Goal: Task Accomplishment & Management: Manage account settings

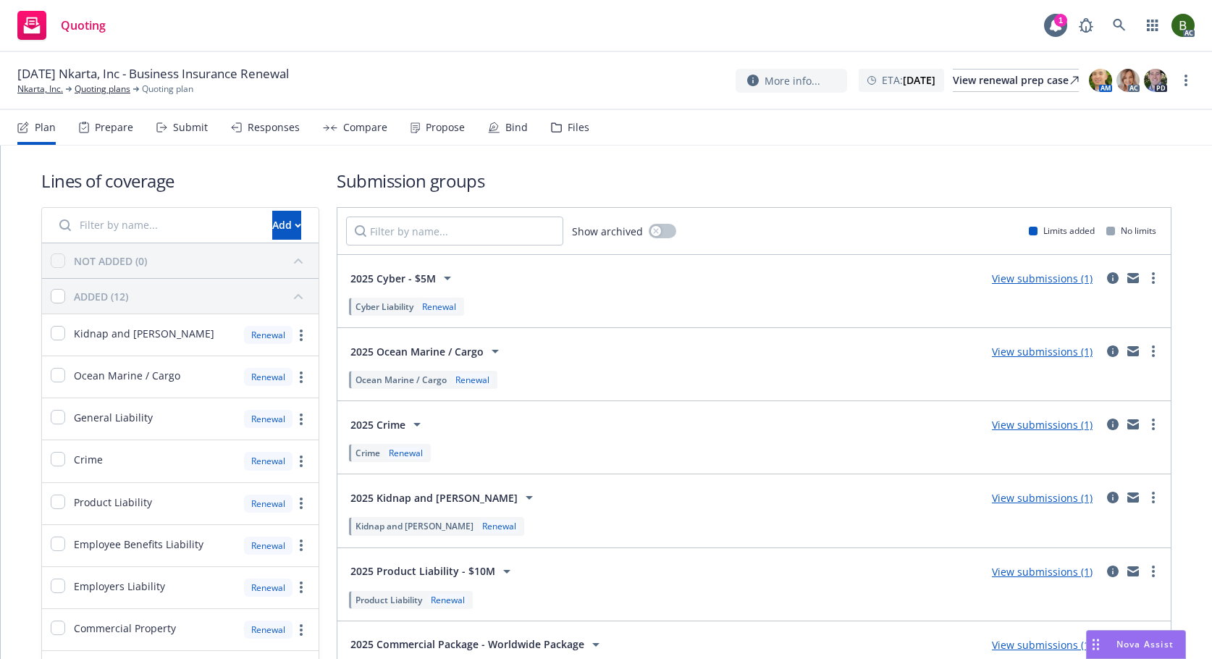
click at [555, 127] on icon at bounding box center [556, 127] width 11 height 10
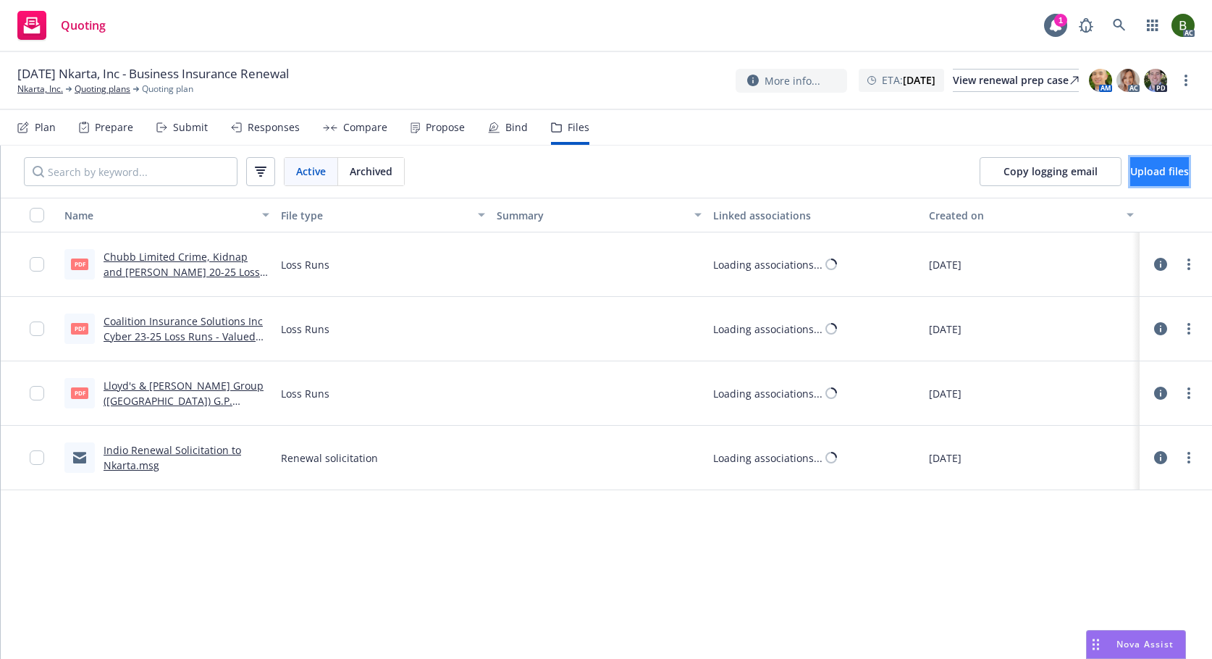
click at [1132, 175] on span "Upload files" at bounding box center [1159, 171] width 59 height 14
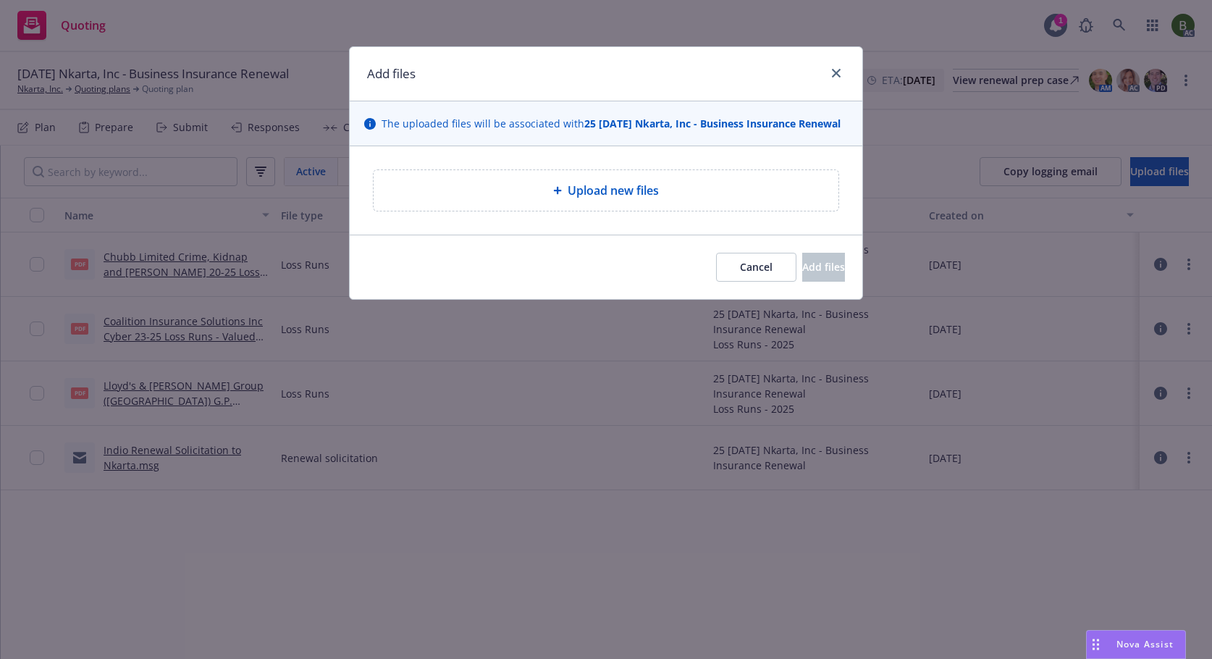
click at [534, 190] on div "Upload new files" at bounding box center [606, 190] width 442 height 17
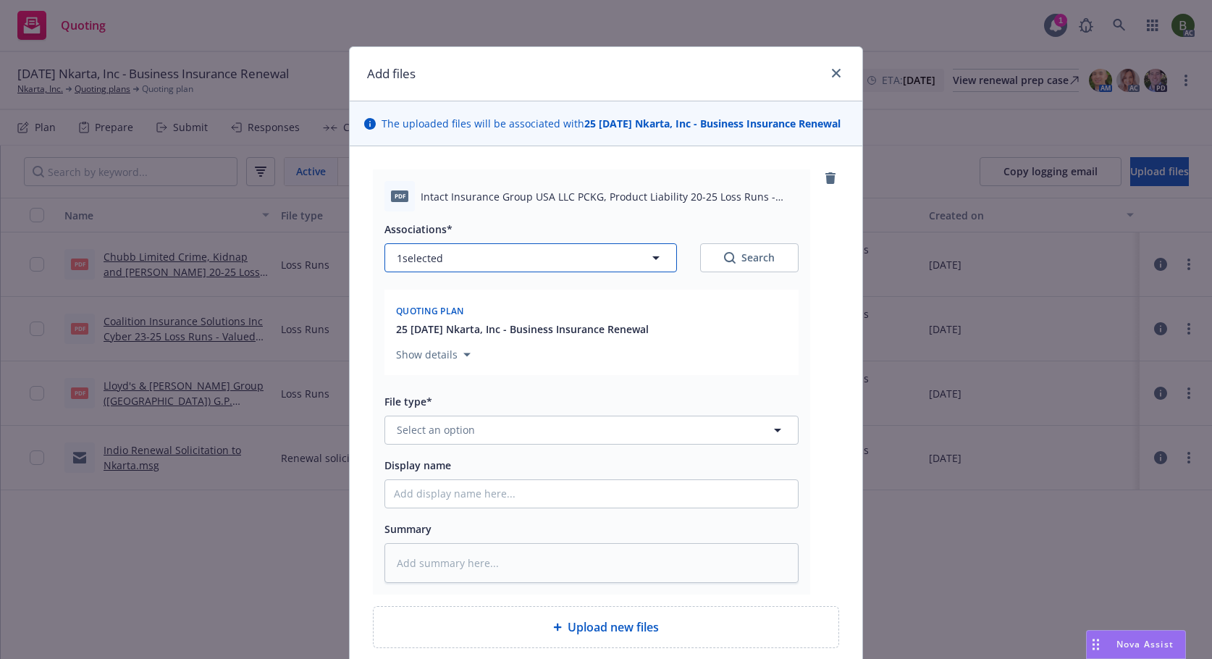
click at [579, 254] on button "1 selected" at bounding box center [531, 257] width 293 height 29
type textarea "x"
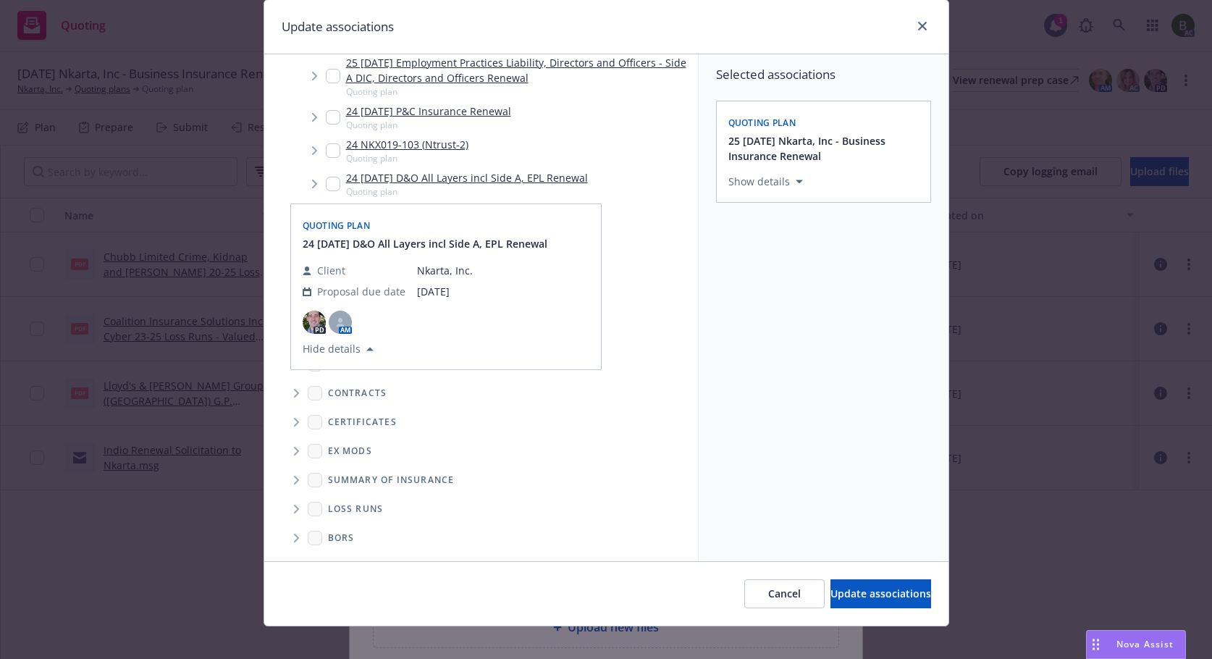
scroll to position [61, 0]
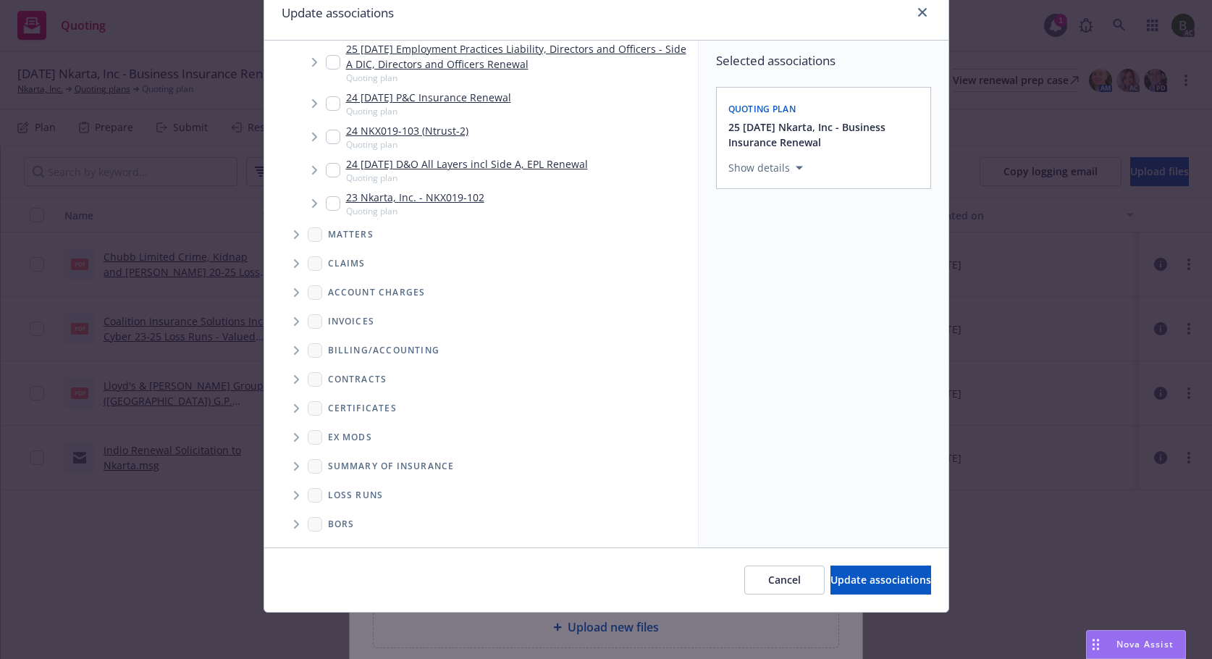
click at [287, 498] on span "Folder Tree Example" at bounding box center [296, 495] width 23 height 23
click at [351, 545] on link "2025" at bounding box center [362, 547] width 23 height 15
checkbox input "true"
click at [847, 581] on span "Update associations" at bounding box center [881, 580] width 101 height 14
type textarea "x"
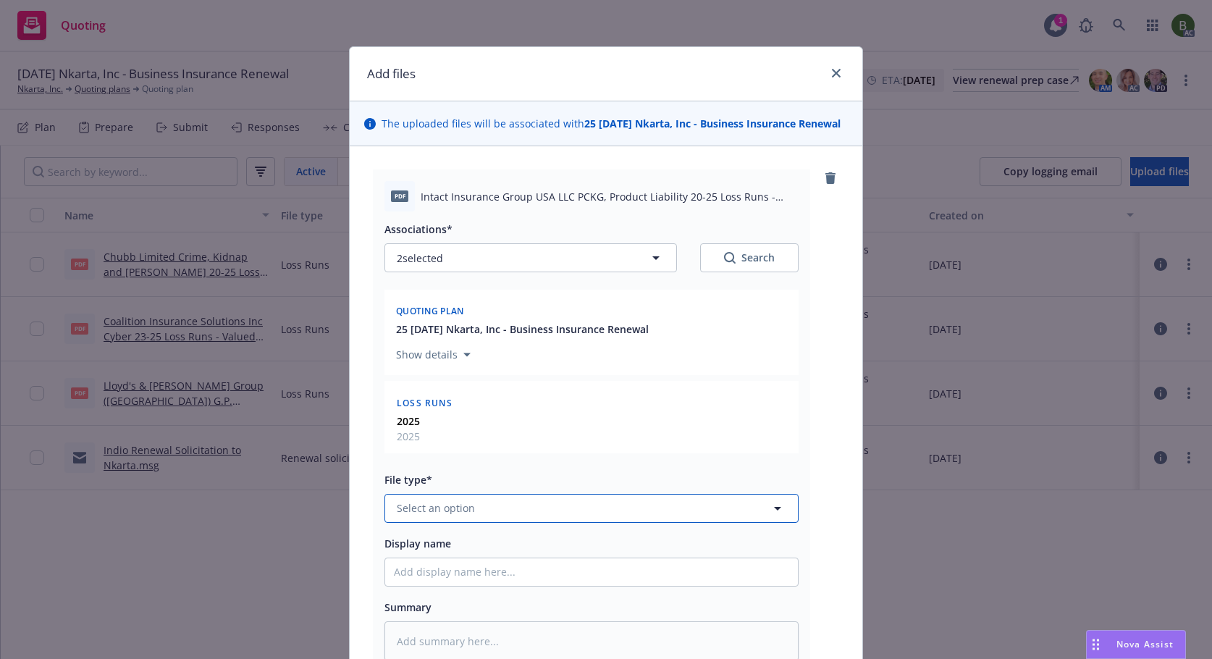
click at [513, 513] on button "Select an option" at bounding box center [592, 508] width 414 height 29
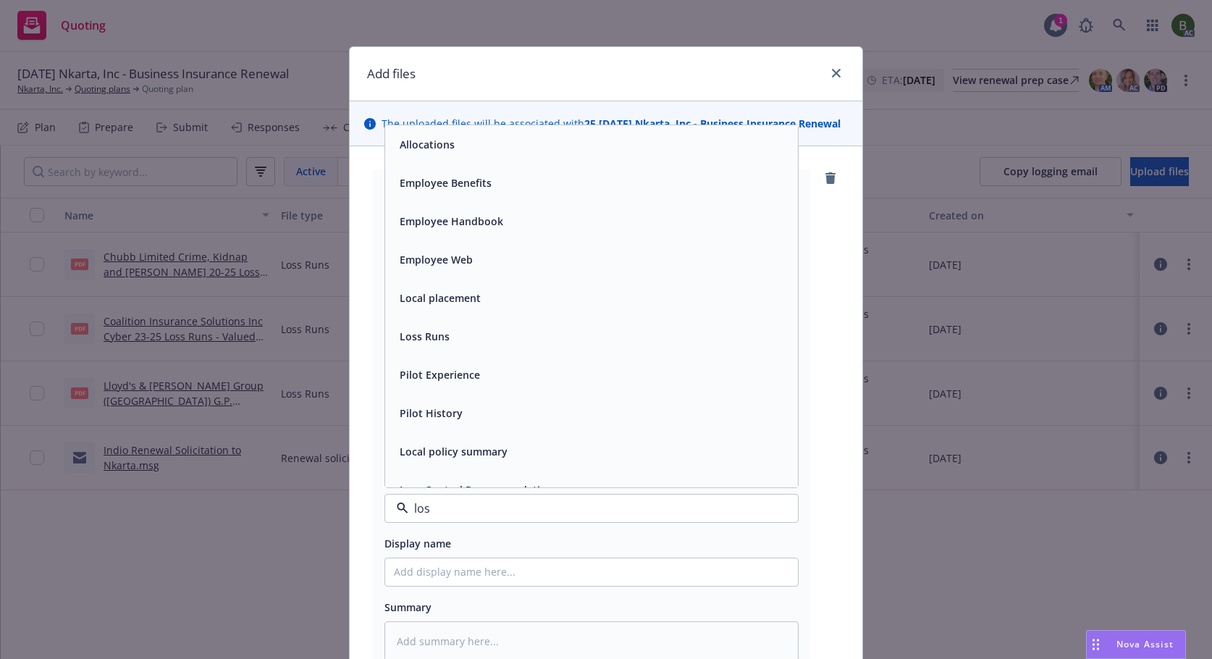
type input "loss"
click at [451, 156] on div "Loss Runs" at bounding box center [591, 144] width 413 height 38
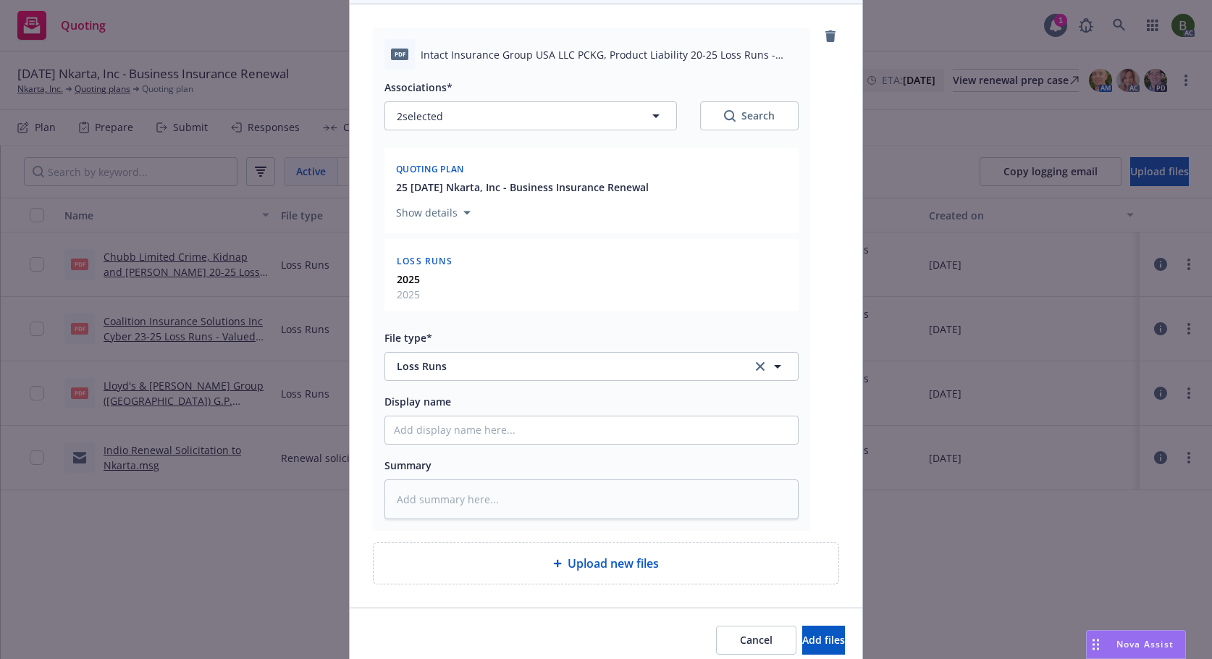
scroll to position [202, 0]
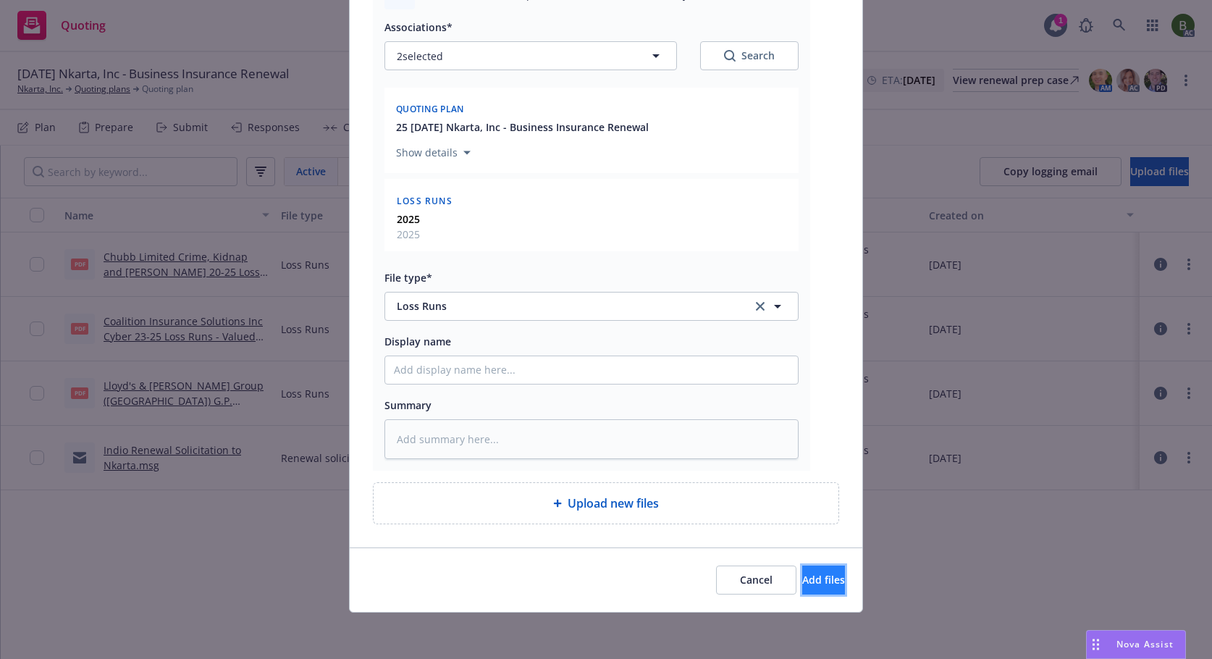
click at [802, 582] on span "Add files" at bounding box center [823, 580] width 43 height 14
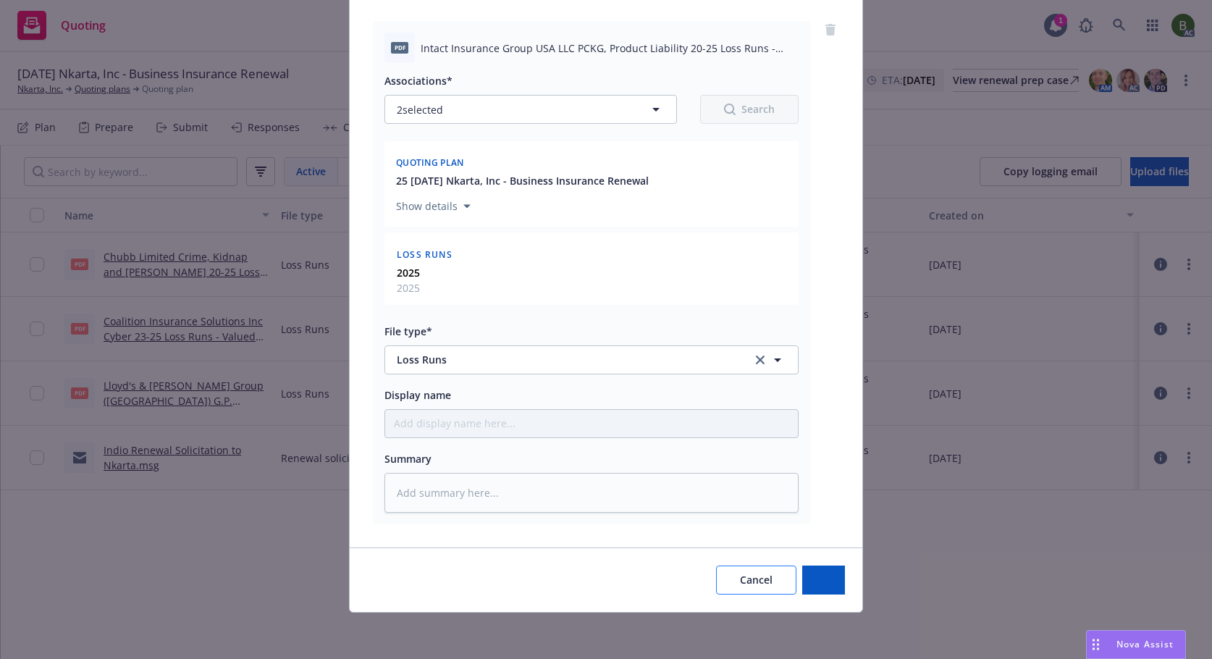
scroll to position [148, 0]
type textarea "x"
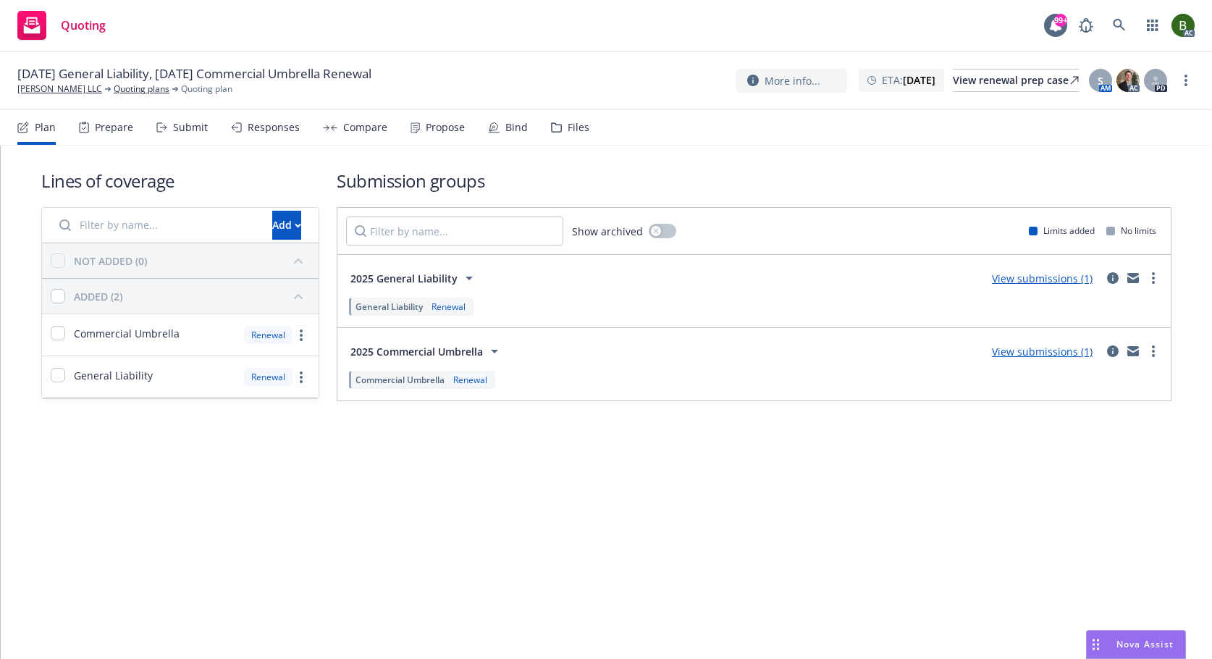
click at [568, 131] on div "Files" at bounding box center [579, 128] width 22 height 12
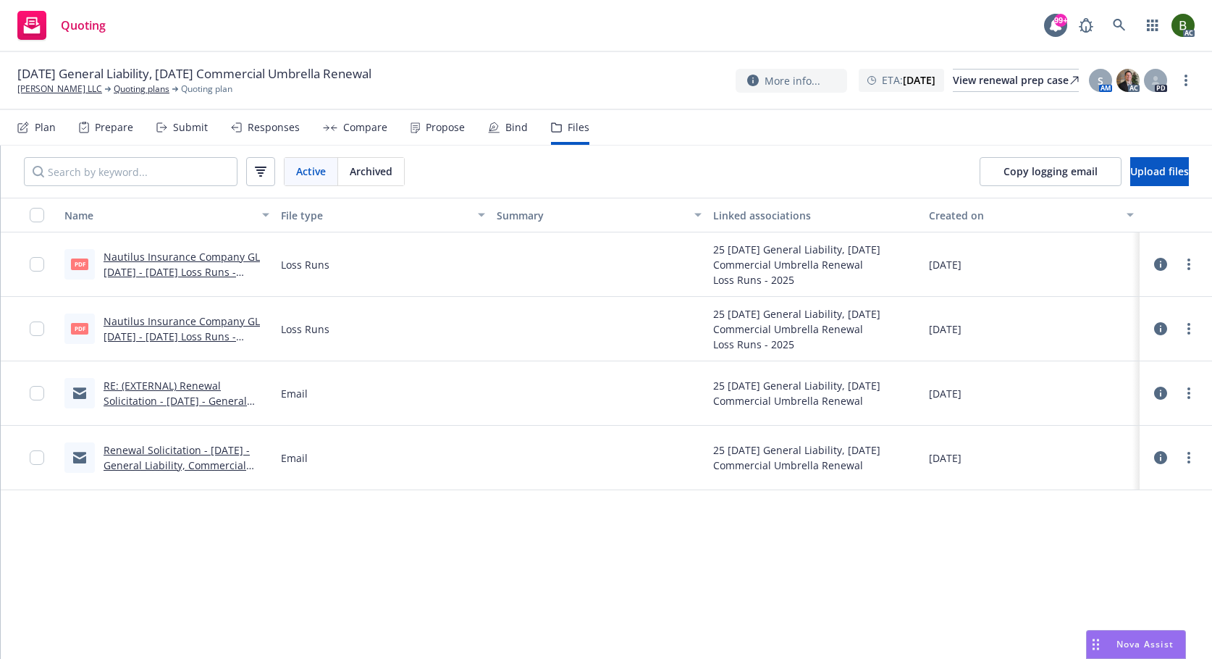
click at [1155, 266] on icon at bounding box center [1160, 264] width 13 height 13
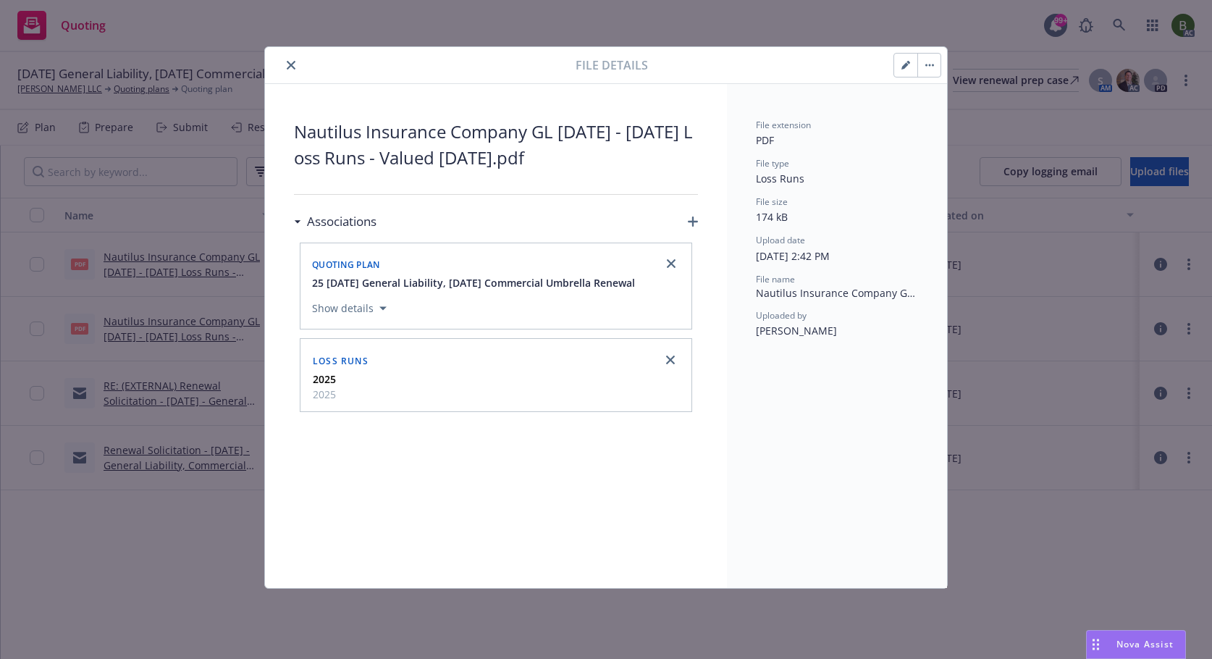
click at [296, 66] on button "close" at bounding box center [290, 64] width 17 height 17
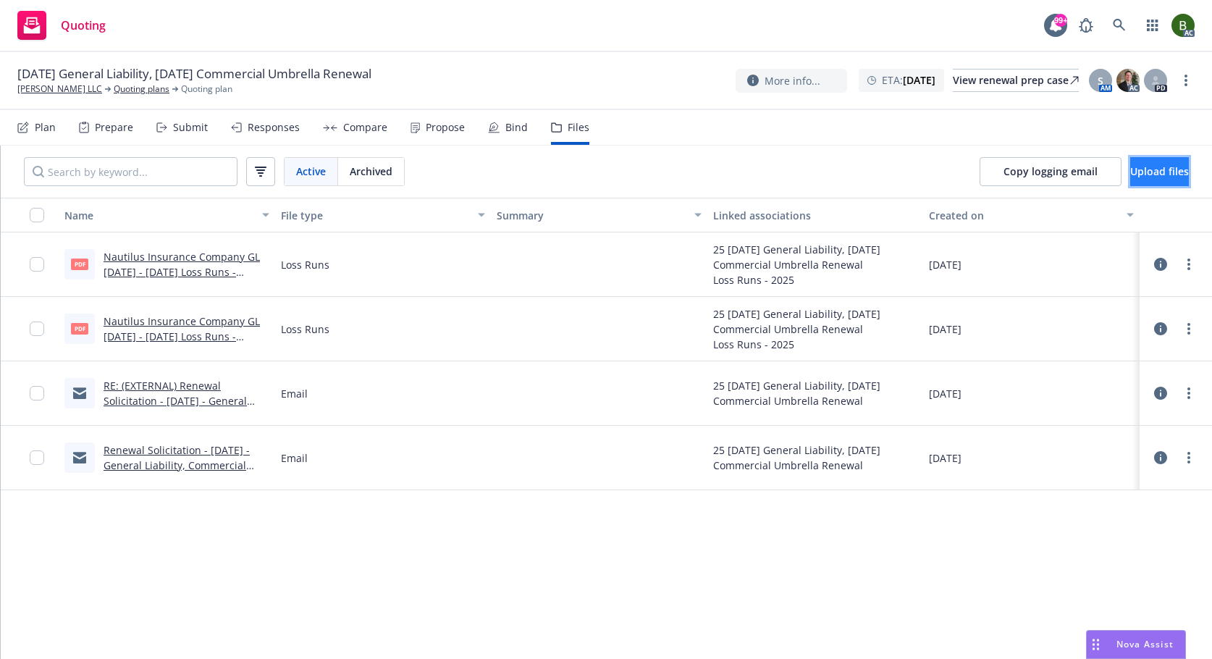
click at [1130, 176] on span "Upload files" at bounding box center [1159, 171] width 59 height 14
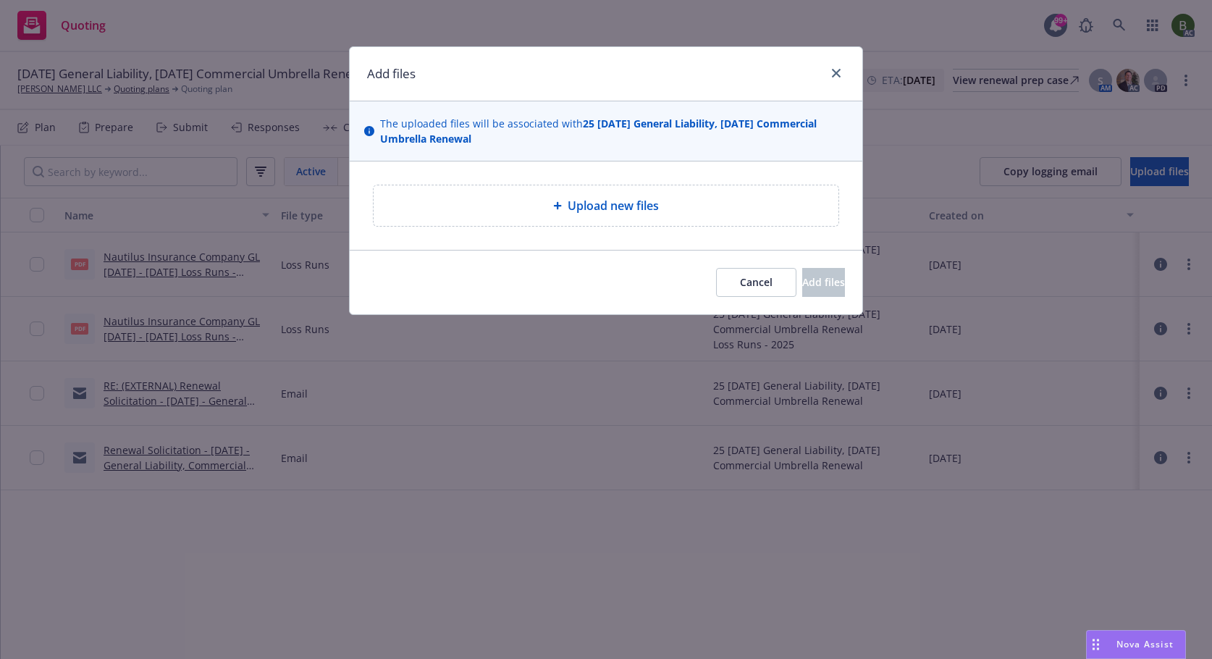
click at [658, 204] on span "Upload new files" at bounding box center [613, 205] width 91 height 17
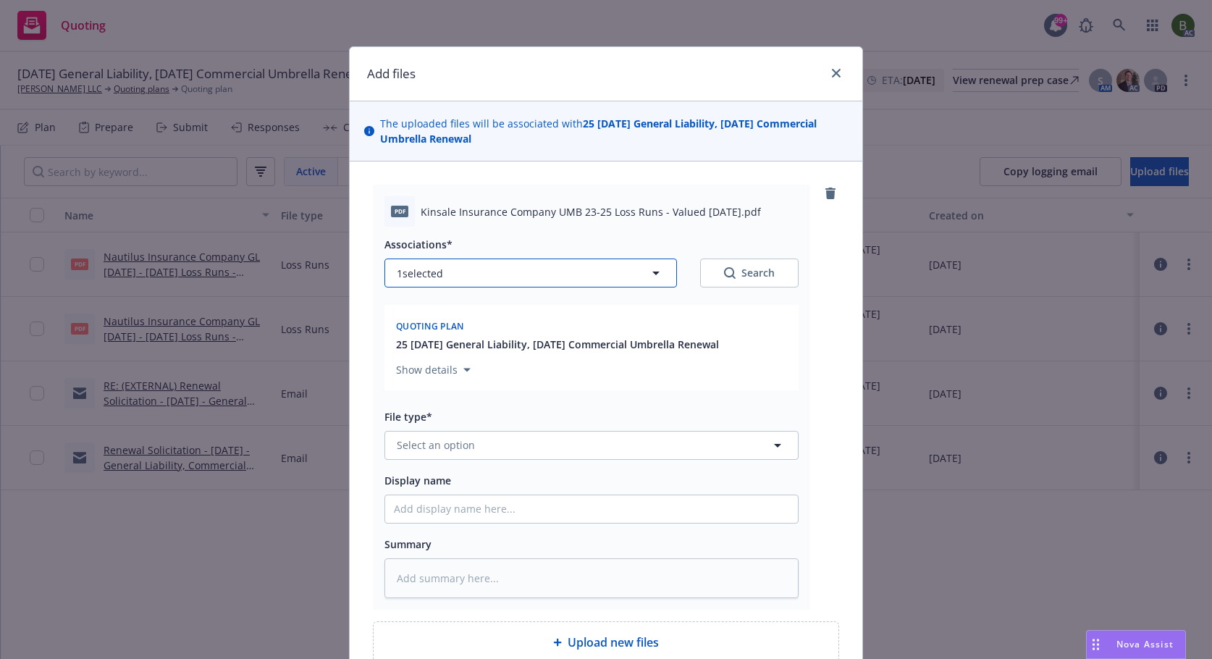
click at [646, 285] on button "1 selected" at bounding box center [531, 273] width 293 height 29
type textarea "x"
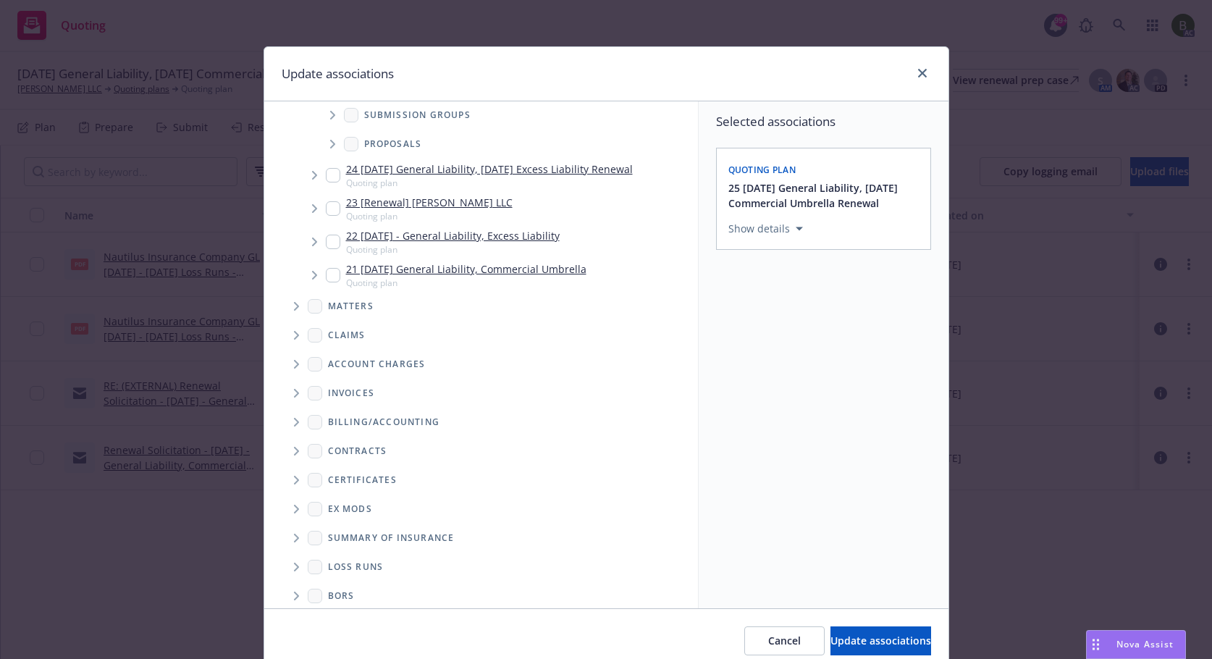
scroll to position [141, 0]
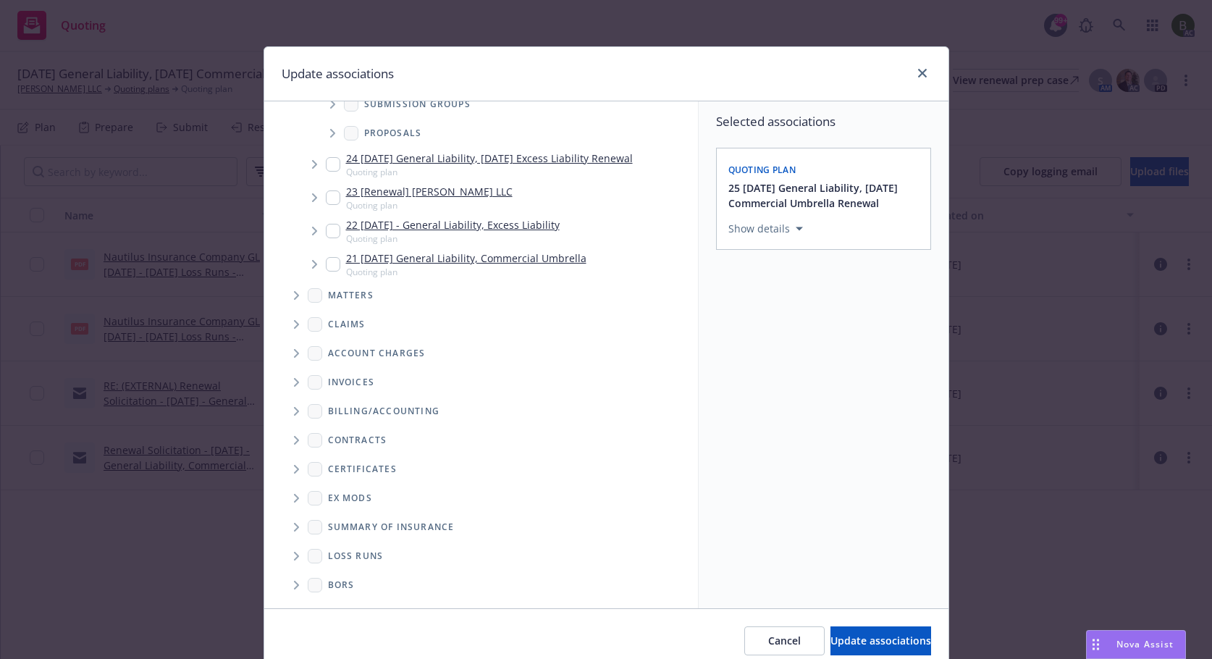
click at [294, 560] on span "Folder Tree Example" at bounding box center [296, 556] width 23 height 23
click at [361, 598] on div "2025" at bounding box center [351, 607] width 46 height 21
checkbox input "true"
click at [831, 640] on span "Update associations" at bounding box center [881, 641] width 101 height 14
type textarea "x"
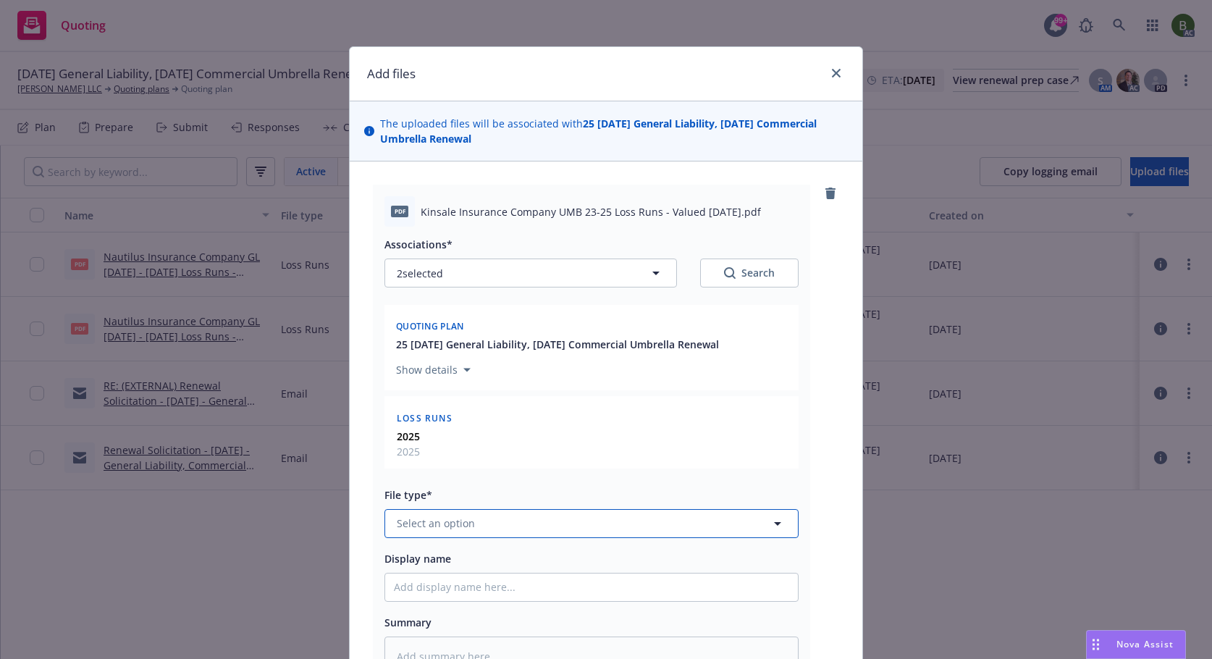
click at [598, 527] on button "Select an option" at bounding box center [592, 523] width 414 height 29
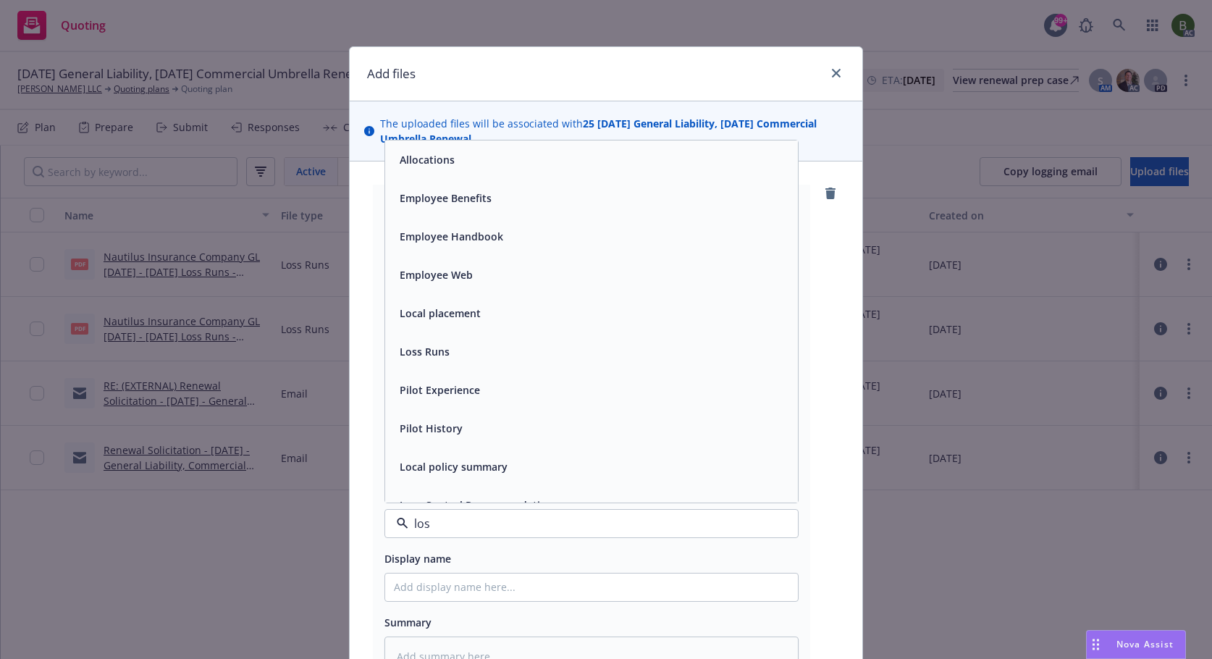
type input "loss"
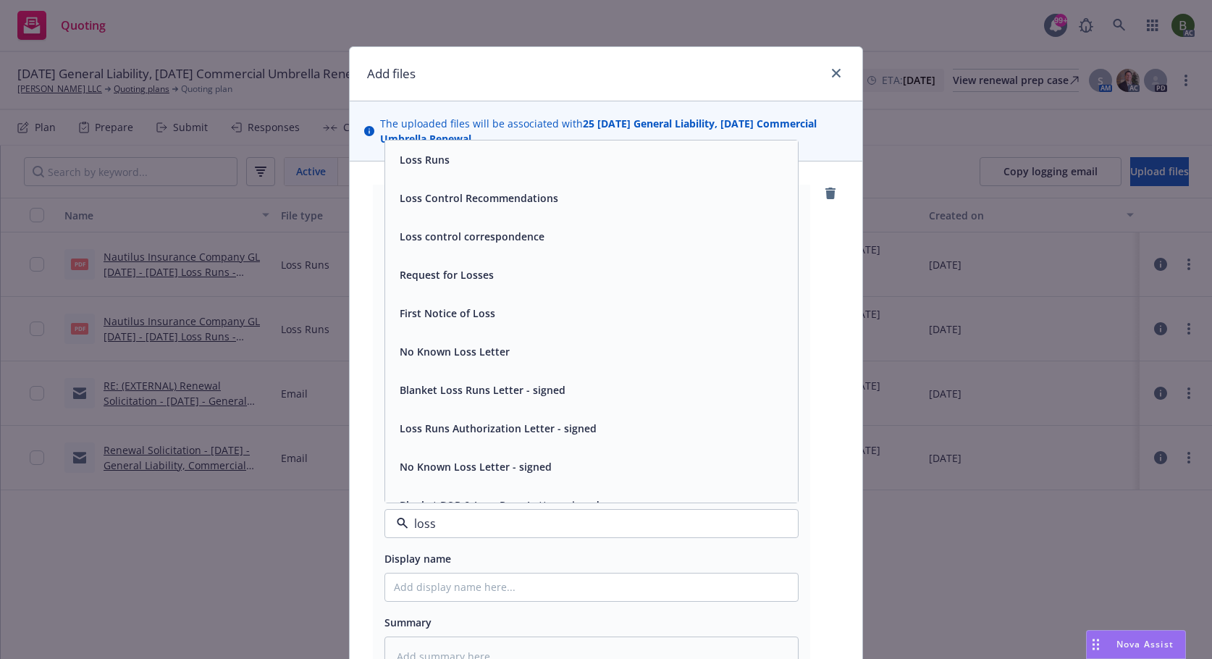
click at [426, 152] on span "Loss Runs" at bounding box center [425, 159] width 50 height 15
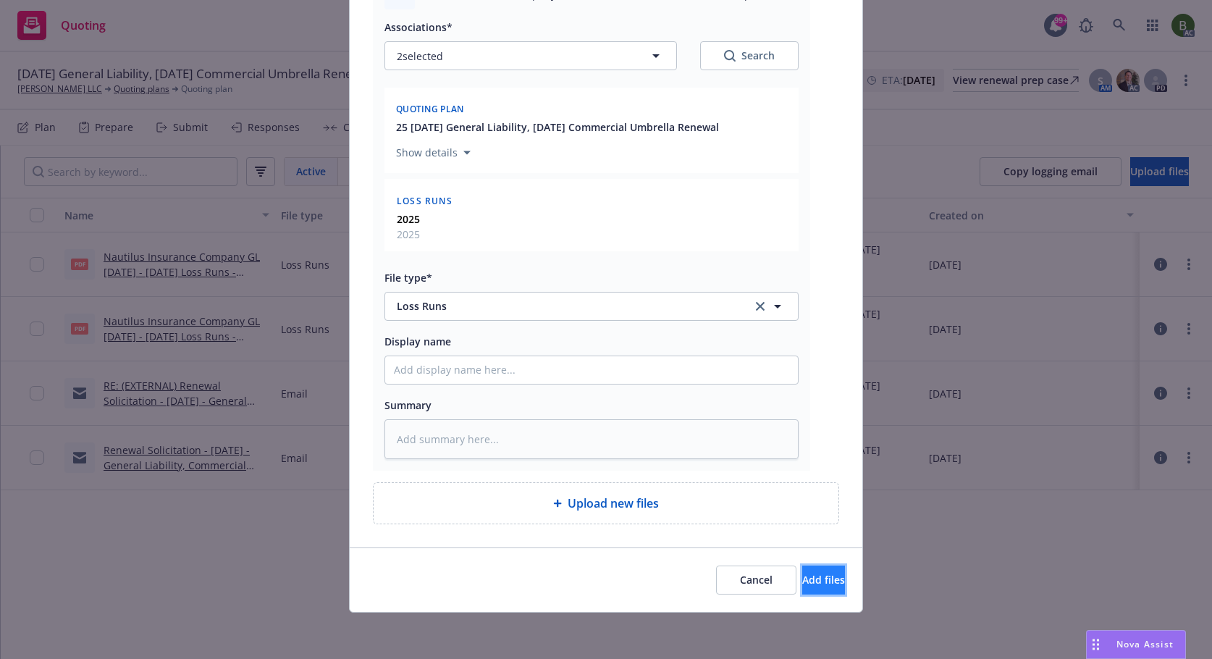
click at [802, 576] on span "Add files" at bounding box center [823, 580] width 43 height 14
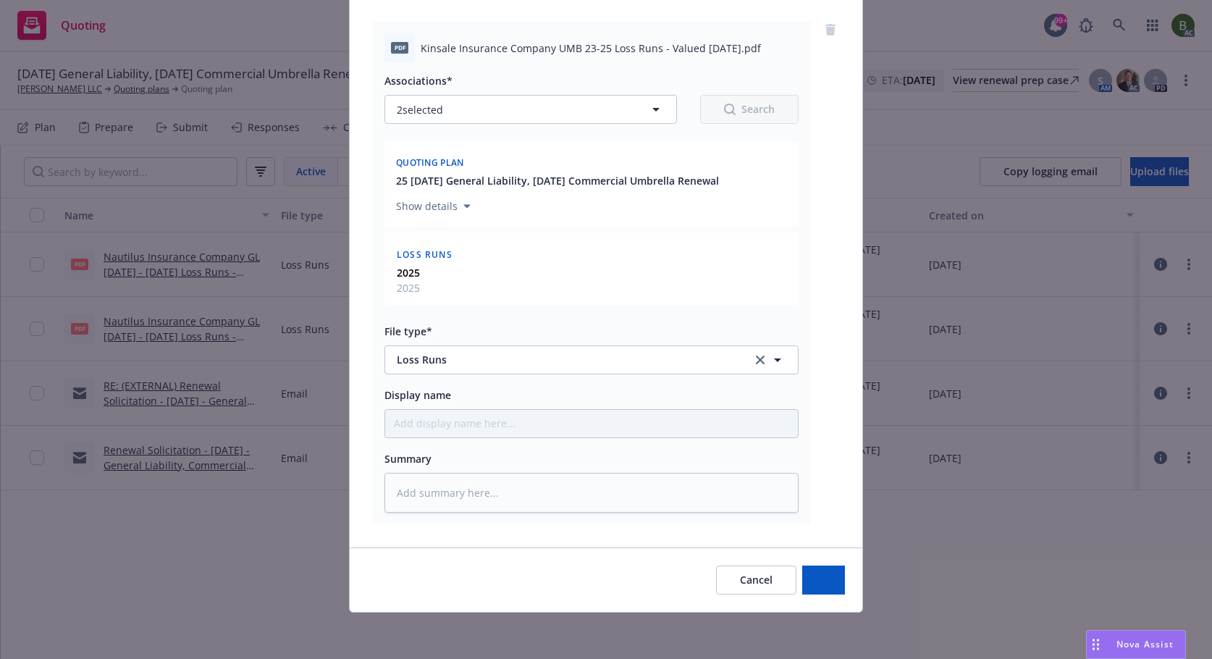
scroll to position [164, 0]
type textarea "x"
